Goal: Task Accomplishment & Management: Manage account settings

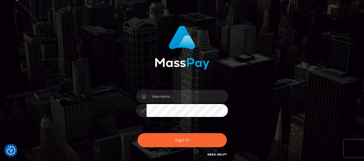
scroll to position [58, 0]
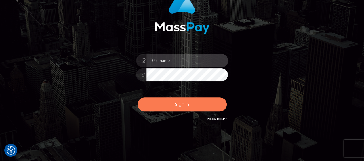
type input "Gabriel.Silversocial"
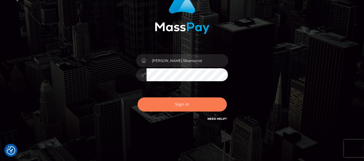
click at [190, 101] on button "Sign in" at bounding box center [182, 104] width 89 height 14
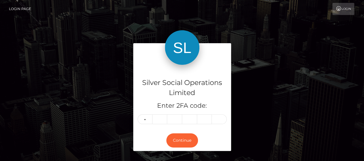
type input "2"
type input "0"
type input "5"
type input "1"
type input "4"
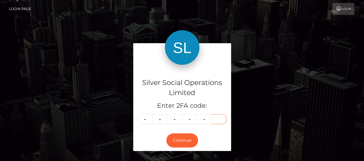
type input "9"
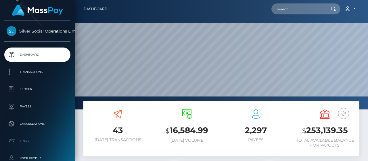
scroll to position [29, 0]
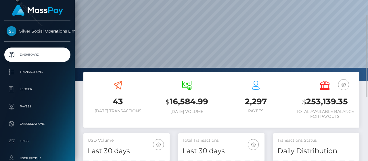
click at [307, 107] on h3 "$ 253,139.35" at bounding box center [325, 102] width 60 height 12
drag, startPoint x: 308, startPoint y: 101, endPoint x: 348, endPoint y: 99, distance: 39.8
click at [348, 99] on h3 "$ 253,139.35" at bounding box center [325, 102] width 60 height 12
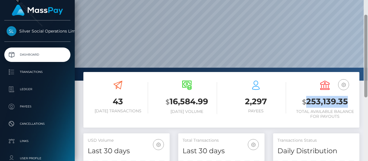
copy h3 "253,139.35"
